Goal: Transaction & Acquisition: Subscribe to service/newsletter

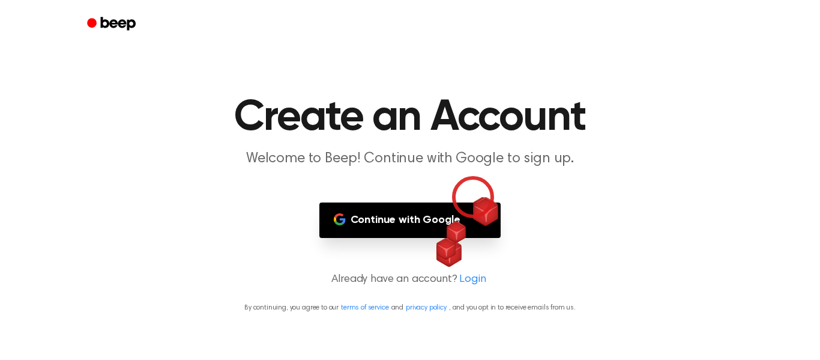
click at [473, 197] on main "Create an Account Welcome to Beep! Continue with Google to sign up. Continue wi…" at bounding box center [410, 180] width 820 height 360
click at [474, 214] on button "Continue with Google" at bounding box center [410, 219] width 182 height 35
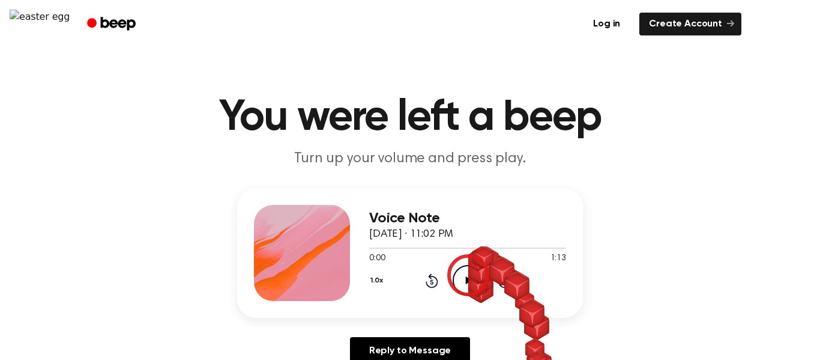
click at [468, 275] on icon "Play Audio" at bounding box center [468, 280] width 31 height 31
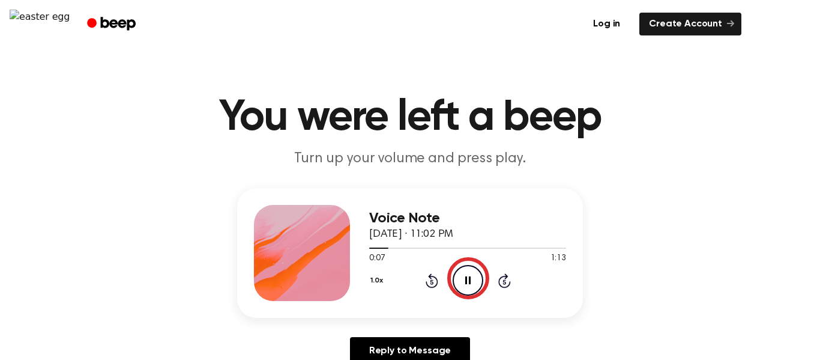
click at [468, 278] on icon "Pause Audio" at bounding box center [468, 280] width 31 height 31
click at [443, 274] on div "1.0x Rewind 5 seconds Play Audio Skip 5 seconds" at bounding box center [467, 280] width 197 height 31
click at [459, 286] on icon "Play Audio" at bounding box center [468, 280] width 31 height 31
click at [463, 274] on icon "Pause Audio" at bounding box center [468, 280] width 31 height 31
click at [464, 283] on icon "Play Audio" at bounding box center [468, 280] width 31 height 31
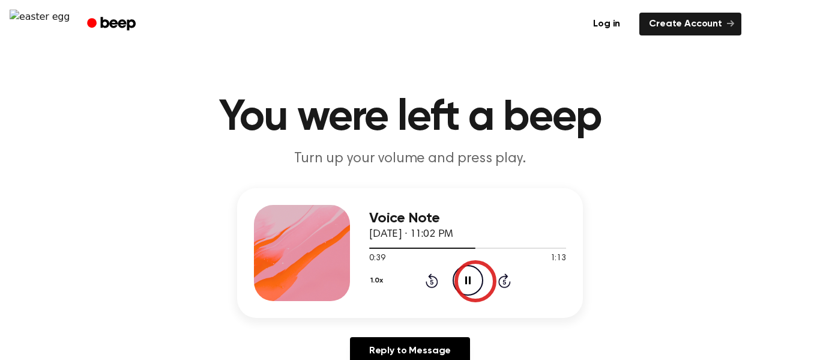
click at [473, 280] on icon "Pause Audio" at bounding box center [468, 280] width 31 height 31
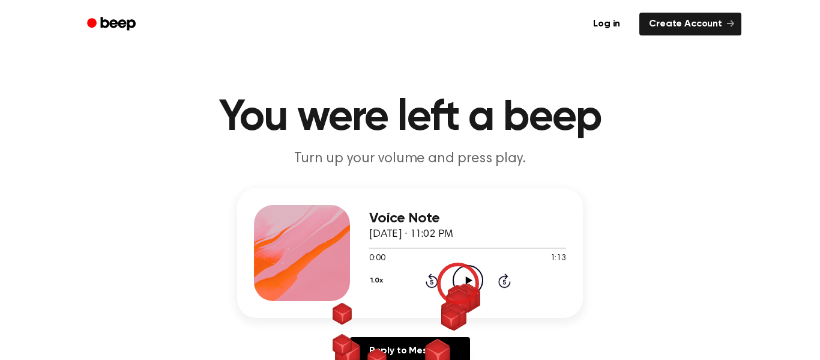
click at [458, 128] on icon "Play Audio" at bounding box center [468, 280] width 31 height 31
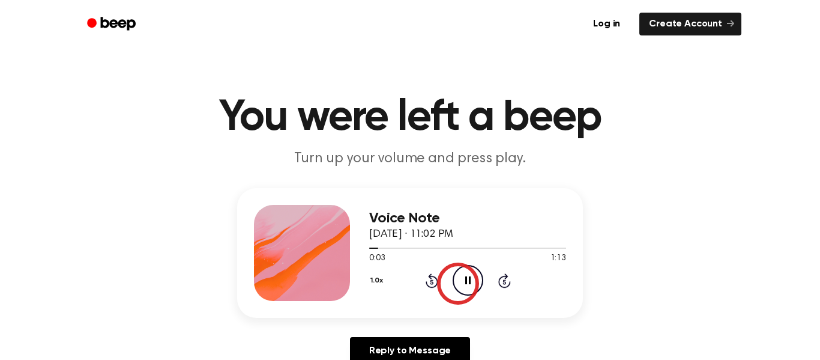
click at [458, 128] on icon "Pause Audio" at bounding box center [468, 280] width 31 height 31
click at [464, 128] on icon "Play Audio" at bounding box center [468, 280] width 31 height 31
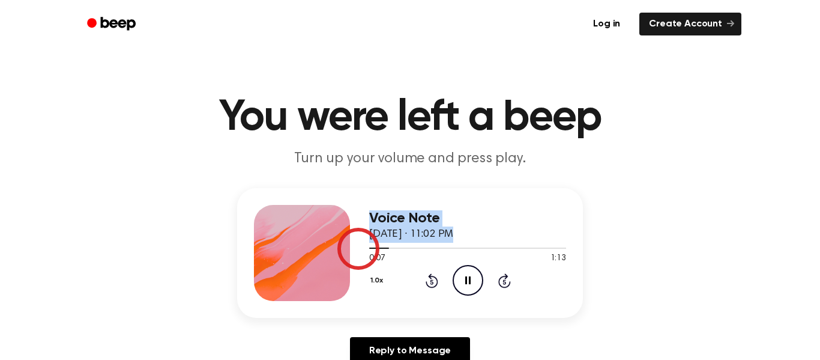
drag, startPoint x: 384, startPoint y: 249, endPoint x: 358, endPoint y: 249, distance: 25.8
click at [358, 128] on div "Voice Note [DATE] · 11:02 PM 0:07 1:13 Your browser does not support the [objec…" at bounding box center [410, 253] width 346 height 130
click at [370, 128] on div at bounding box center [467, 248] width 197 height 10
drag, startPoint x: 370, startPoint y: 250, endPoint x: 350, endPoint y: 250, distance: 20.4
click at [350, 128] on div "Voice Note [DATE] · 11:02 PM 0:02 1:13 Your browser does not support the [objec…" at bounding box center [410, 253] width 346 height 130
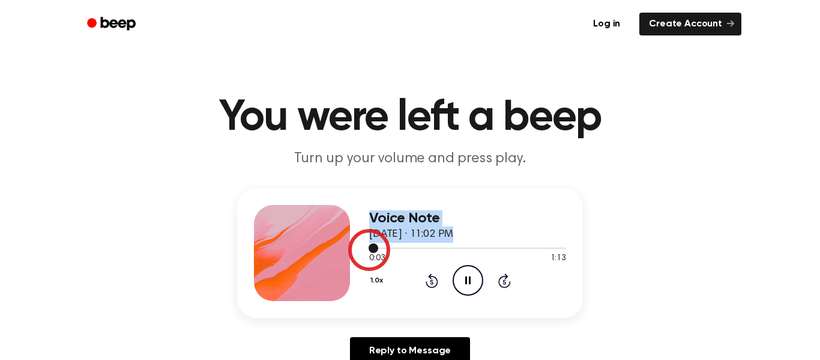
click at [372, 128] on span at bounding box center [374, 248] width 10 height 10
click at [369, 128] on div at bounding box center [467, 248] width 197 height 10
click at [368, 128] on span at bounding box center [365, 248] width 10 height 10
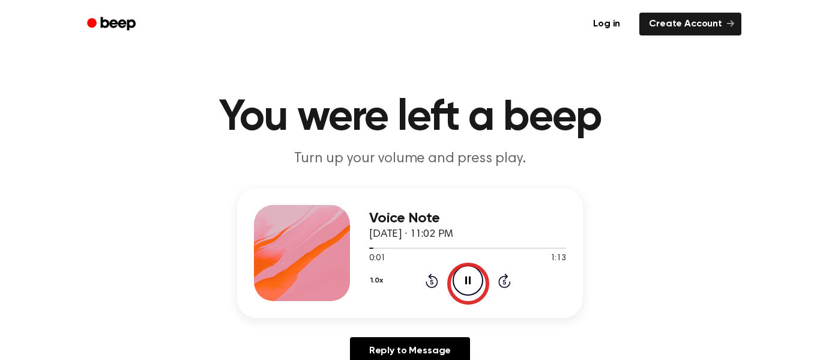
click at [468, 128] on icon "Pause Audio" at bounding box center [468, 280] width 31 height 31
click at [384, 128] on button "1.0x" at bounding box center [378, 280] width 18 height 20
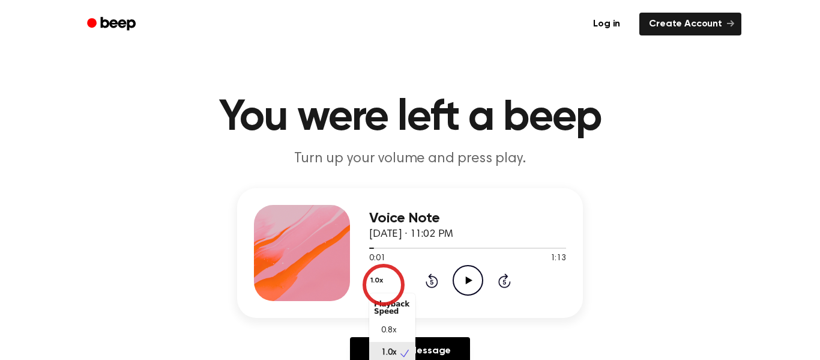
scroll to position [5, 0]
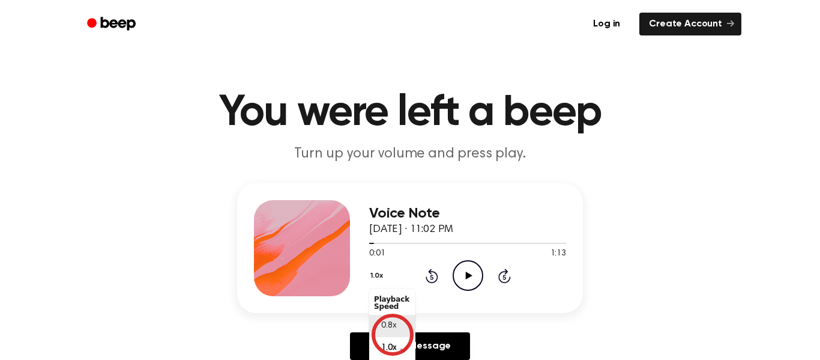
click at [393, 128] on div "0.8x" at bounding box center [392, 326] width 46 height 22
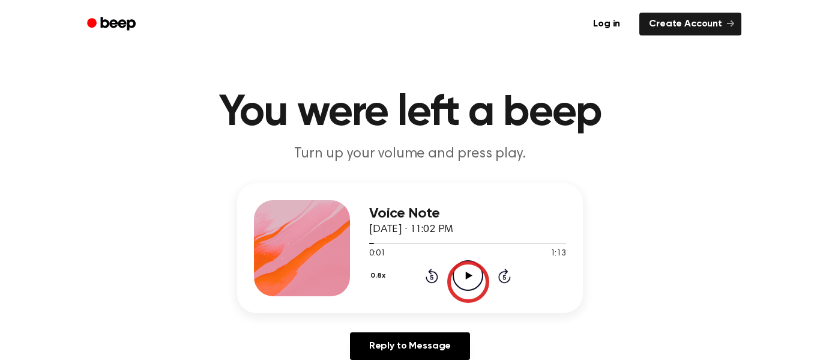
click at [467, 128] on icon at bounding box center [468, 275] width 7 height 8
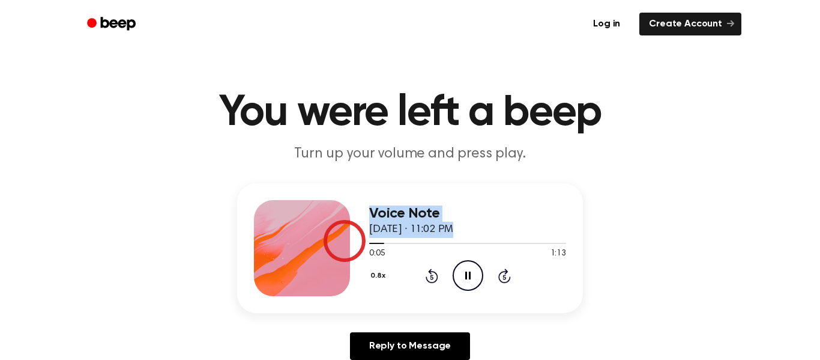
drag, startPoint x: 380, startPoint y: 241, endPoint x: 345, endPoint y: 241, distance: 35.4
click at [345, 128] on div "Voice Note [DATE] · 11:02 PM 0:05 1:13 Your browser does not support the [objec…" at bounding box center [410, 248] width 346 height 130
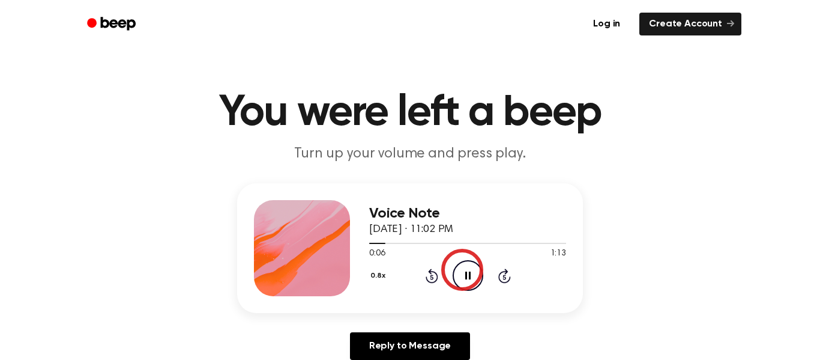
click at [465, 128] on icon "Pause Audio" at bounding box center [468, 275] width 31 height 31
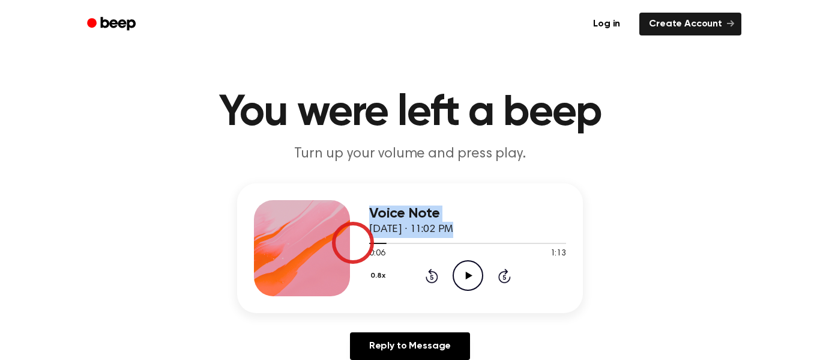
drag, startPoint x: 382, startPoint y: 243, endPoint x: 349, endPoint y: 243, distance: 33.0
click at [349, 128] on div "Voice Note [DATE] · 11:02 PM 0:06 1:13 Your browser does not support the [objec…" at bounding box center [410, 248] width 346 height 130
click at [367, 128] on div "Voice Note [DATE] · 11:02 PM 0:06 1:13 Your browser does not support the [objec…" at bounding box center [410, 248] width 346 height 130
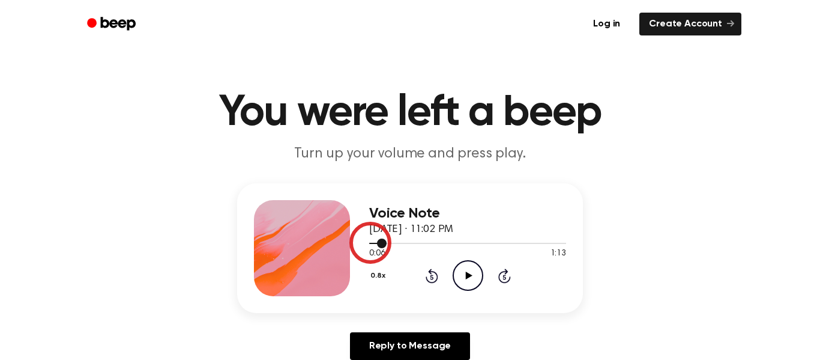
click at [370, 128] on div at bounding box center [377, 243] width 17 height 1
click at [370, 128] on span at bounding box center [366, 243] width 10 height 10
click at [472, 128] on icon "Play Audio" at bounding box center [468, 275] width 31 height 31
click at [370, 128] on div at bounding box center [436, 243] width 134 height 1
click at [369, 128] on div at bounding box center [467, 243] width 197 height 10
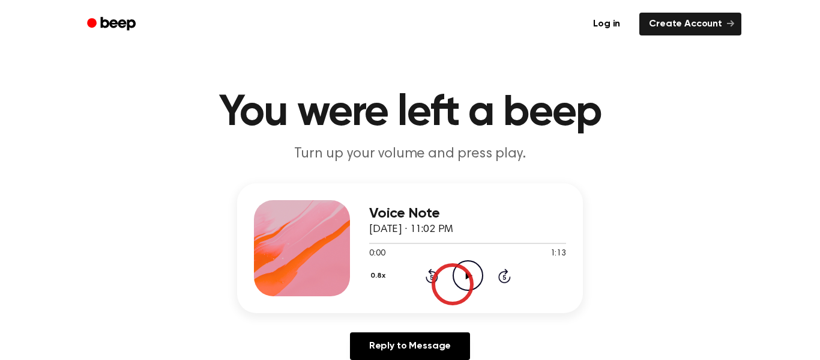
click at [453, 128] on icon "Play Audio" at bounding box center [468, 275] width 31 height 31
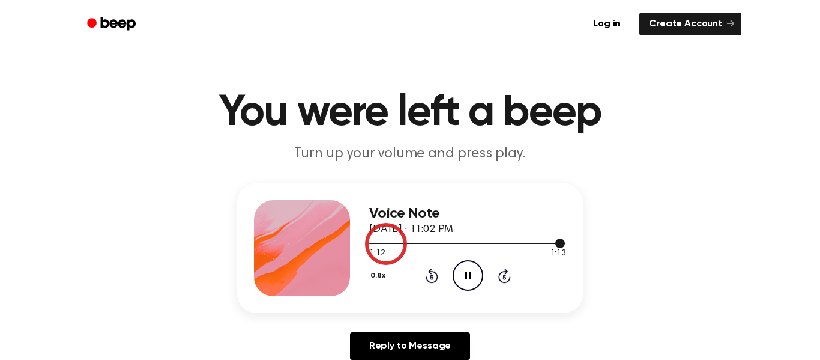
click at [384, 128] on div at bounding box center [467, 243] width 196 height 1
click at [378, 128] on div at bounding box center [467, 243] width 197 height 10
click at [373, 128] on span at bounding box center [373, 243] width 10 height 10
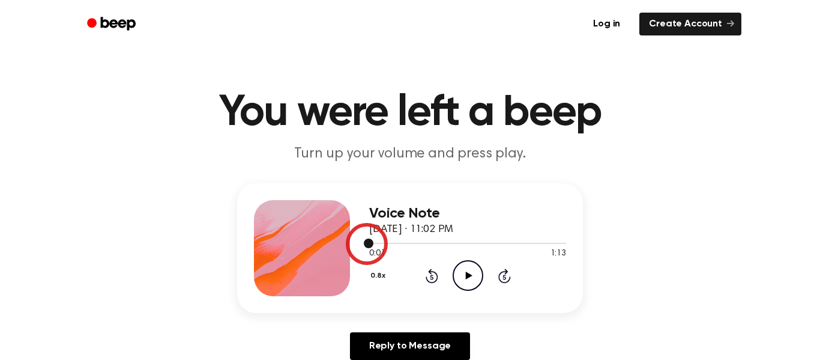
drag, startPoint x: 373, startPoint y: 243, endPoint x: 366, endPoint y: 244, distance: 7.3
click at [369, 128] on div at bounding box center [467, 243] width 197 height 10
click at [470, 128] on icon "Play Audio" at bounding box center [468, 275] width 31 height 31
click at [369, 128] on span "1:13" at bounding box center [377, 253] width 16 height 13
click at [373, 128] on div at bounding box center [467, 243] width 197 height 10
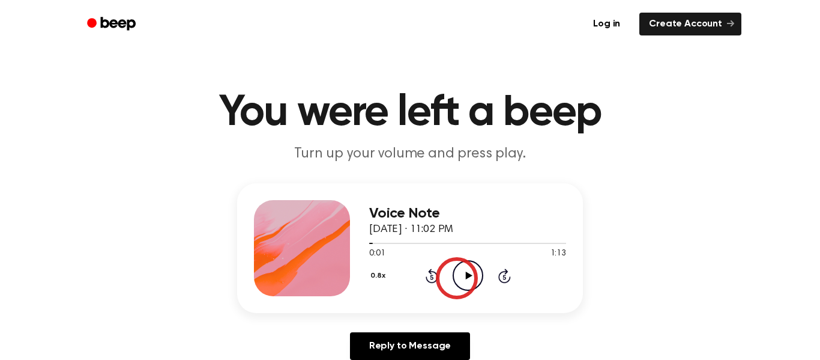
click at [457, 128] on icon "Play Audio" at bounding box center [468, 275] width 31 height 31
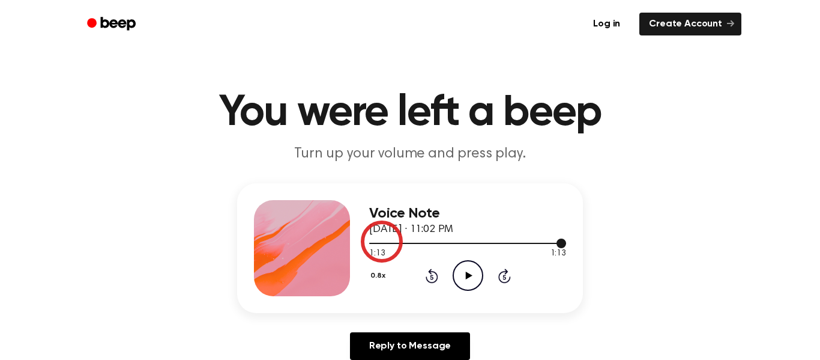
click at [382, 128] on div at bounding box center [467, 243] width 197 height 10
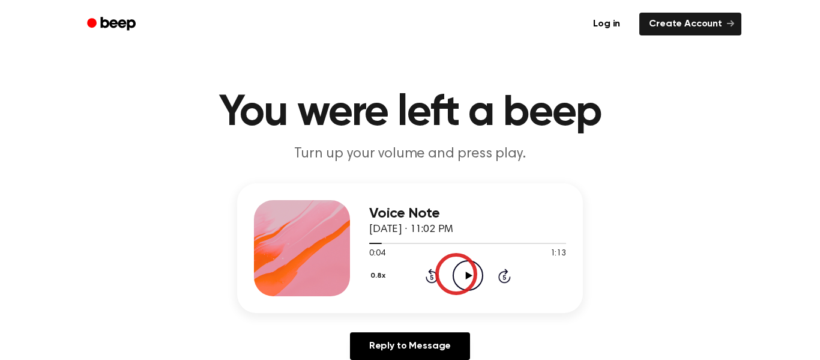
click at [457, 128] on icon "Play Audio" at bounding box center [468, 275] width 31 height 31
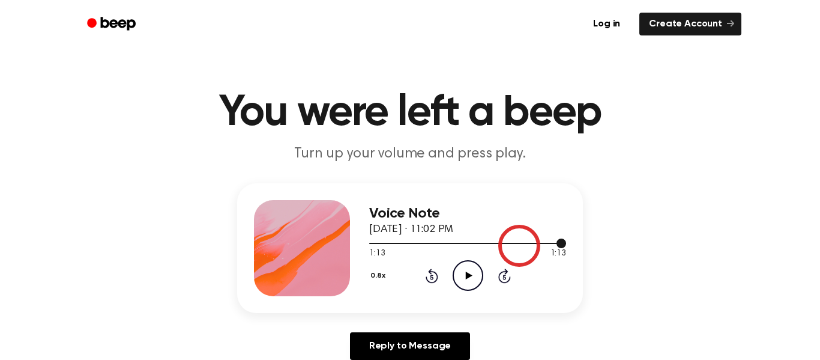
click at [513, 128] on div at bounding box center [467, 243] width 197 height 10
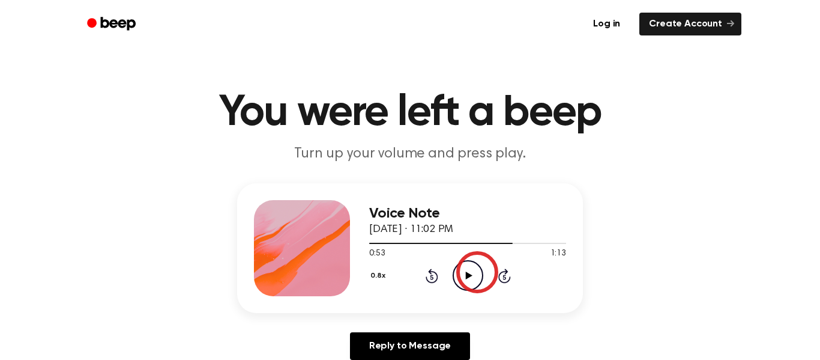
click at [477, 128] on icon "Play Audio" at bounding box center [468, 275] width 31 height 31
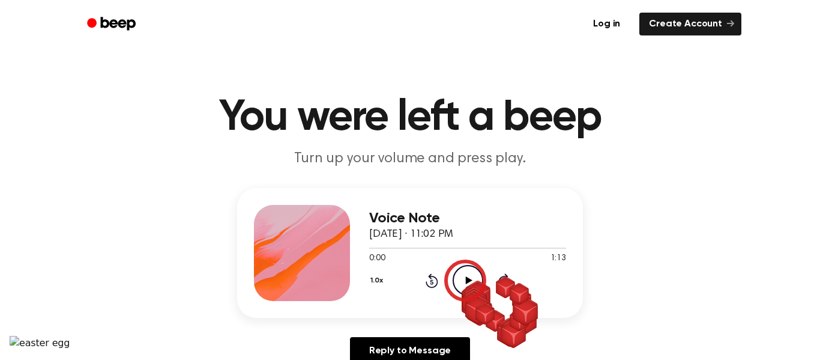
click at [465, 280] on icon at bounding box center [468, 280] width 7 height 8
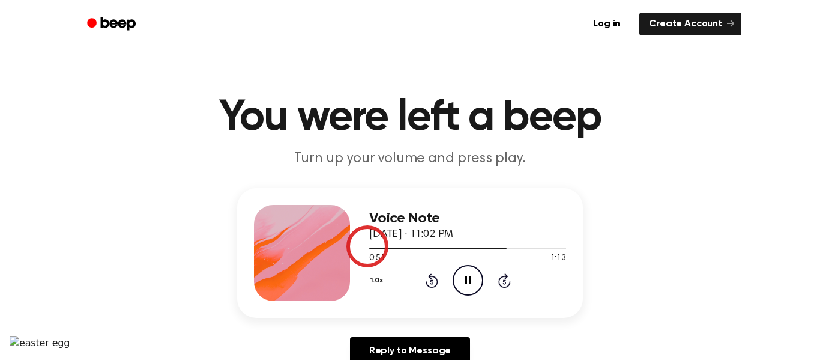
click at [367, 246] on div "Voice Note September 14, 2025 · 11:02 PM 0:51 1:13 Your browser does not suppor…" at bounding box center [410, 253] width 346 height 130
click at [372, 252] on div at bounding box center [467, 248] width 197 height 10
click at [372, 249] on div at bounding box center [467, 248] width 197 height 10
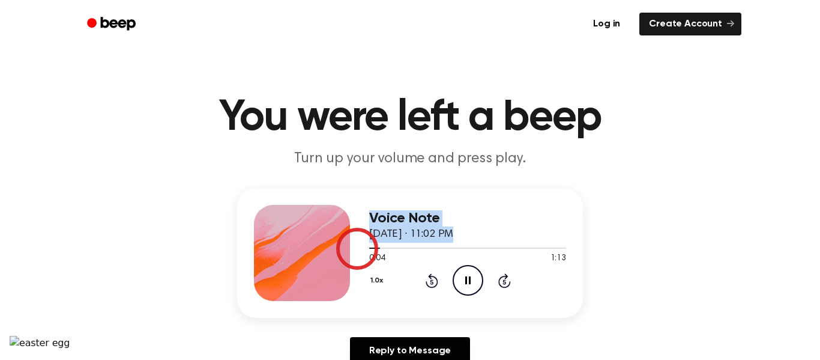
drag, startPoint x: 375, startPoint y: 249, endPoint x: 357, endPoint y: 249, distance: 18.0
click at [357, 249] on div "Voice Note September 14, 2025 · 11:02 PM 0:04 1:13 Your browser does not suppor…" at bounding box center [410, 253] width 346 height 130
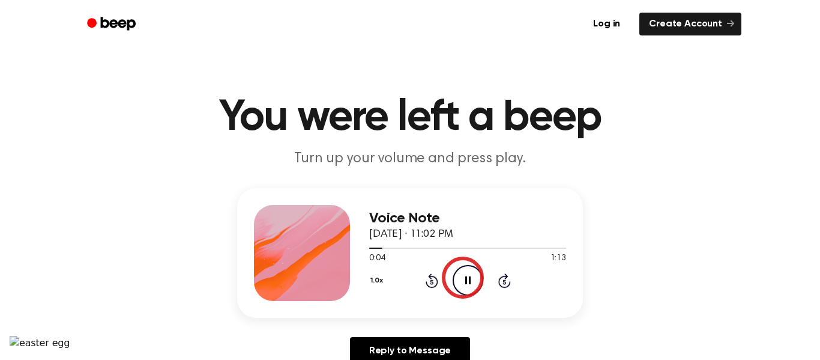
click at [463, 277] on icon "Pause Audio" at bounding box center [468, 280] width 31 height 31
click at [366, 252] on div "Voice Note September 14, 2025 · 11:02 PM 0:05 1:13 Your browser does not suppor…" at bounding box center [410, 253] width 346 height 130
click at [367, 247] on div "Voice Note September 14, 2025 · 11:02 PM 0:05 1:13 Your browser does not suppor…" at bounding box center [410, 253] width 346 height 130
click at [375, 248] on span at bounding box center [379, 248] width 10 height 10
drag, startPoint x: 373, startPoint y: 248, endPoint x: 366, endPoint y: 248, distance: 6.6
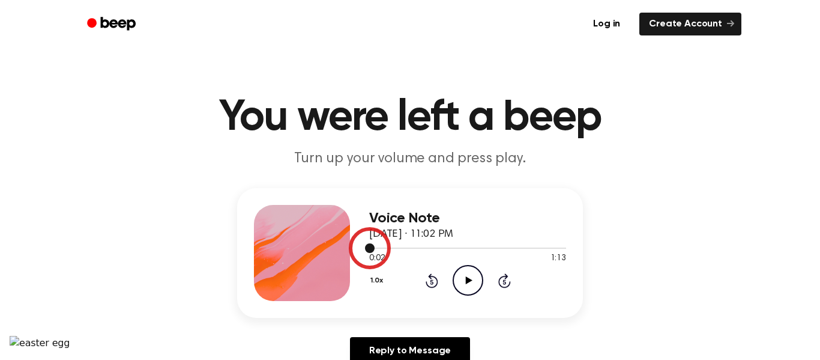
click at [366, 248] on span at bounding box center [370, 248] width 10 height 10
click at [476, 278] on icon "Play Audio" at bounding box center [468, 280] width 31 height 31
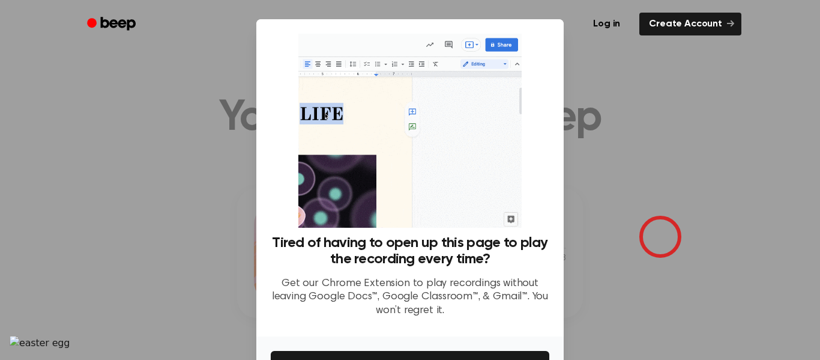
click at [660, 237] on div at bounding box center [410, 180] width 820 height 360
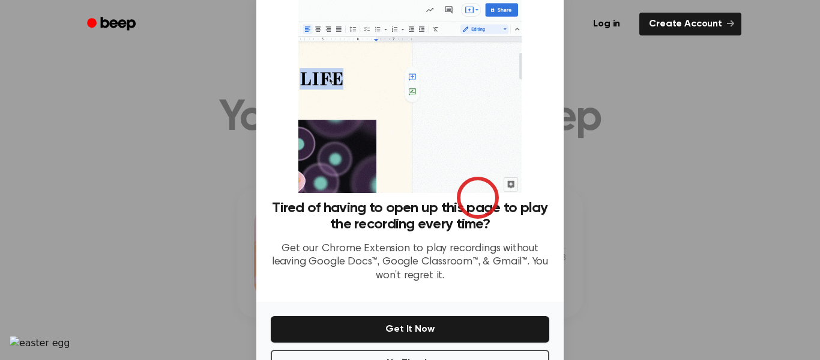
scroll to position [77, 0]
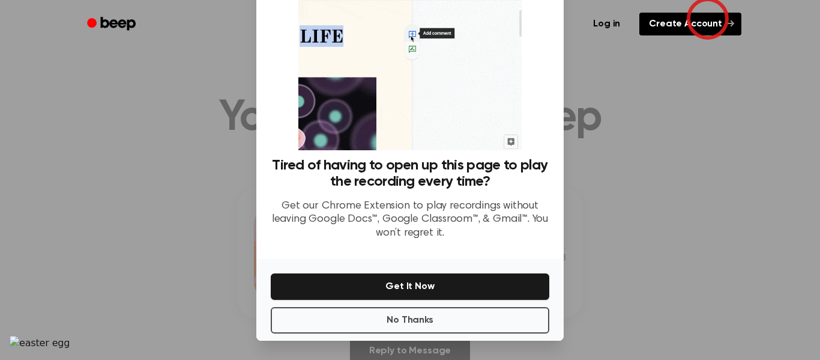
click at [708, 19] on link "Create Account" at bounding box center [690, 24] width 102 height 23
